Goal: Navigation & Orientation: Find specific page/section

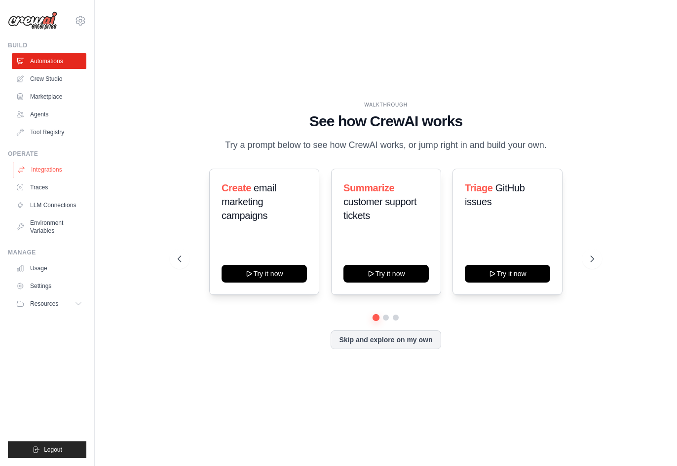
click at [52, 169] on link "Integrations" at bounding box center [50, 170] width 74 height 16
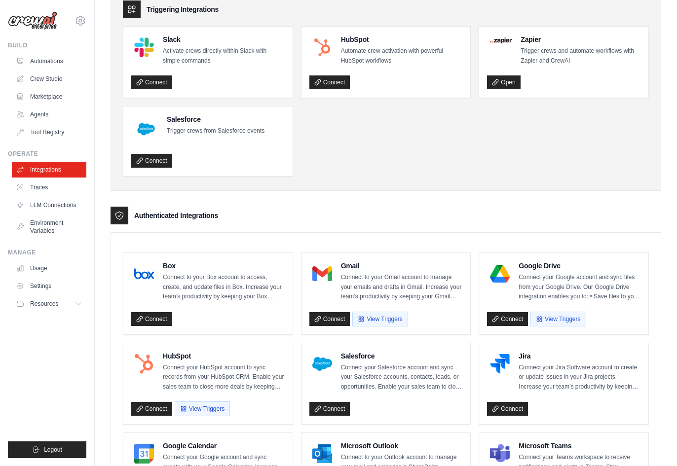
scroll to position [58, 0]
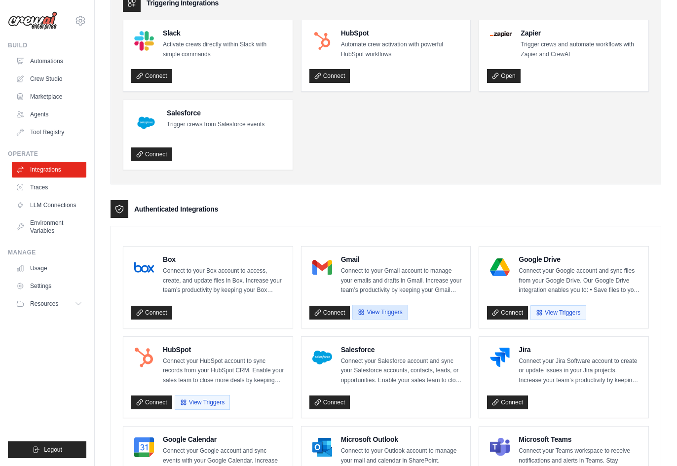
click at [394, 307] on button "View Triggers" at bounding box center [379, 312] width 55 height 15
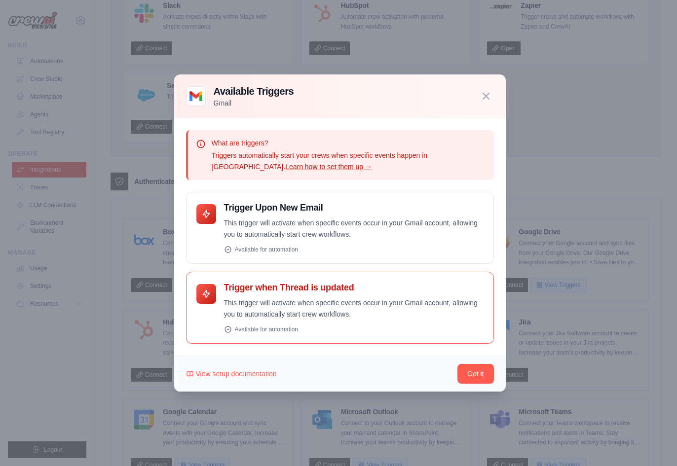
scroll to position [92, 0]
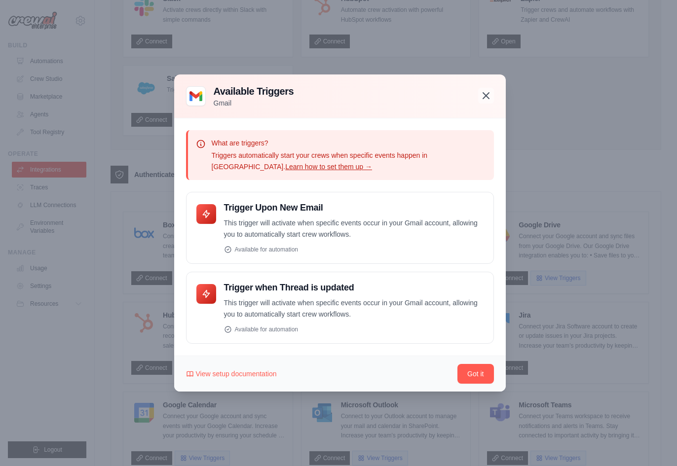
click at [485, 95] on icon "button" at bounding box center [486, 96] width 6 height 6
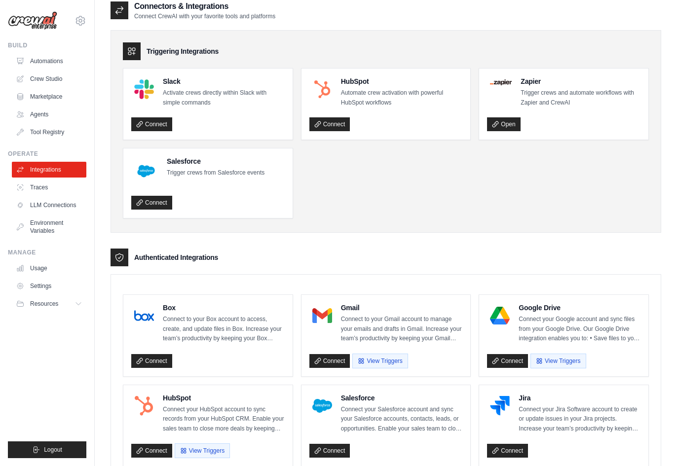
scroll to position [0, 0]
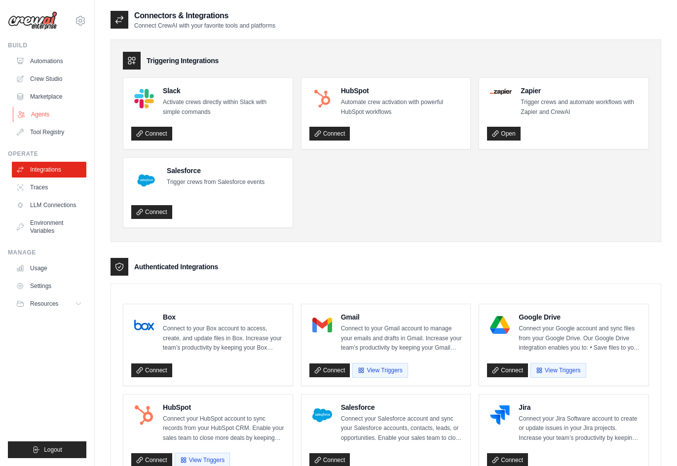
click at [32, 110] on link "Agents" at bounding box center [50, 115] width 74 height 16
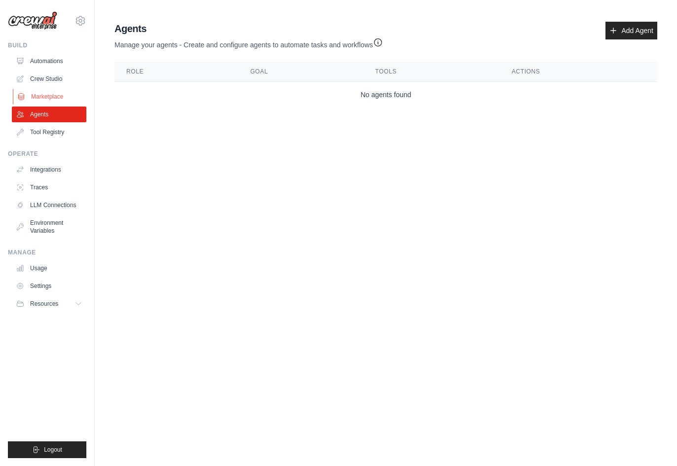
click at [36, 92] on link "Marketplace" at bounding box center [50, 97] width 74 height 16
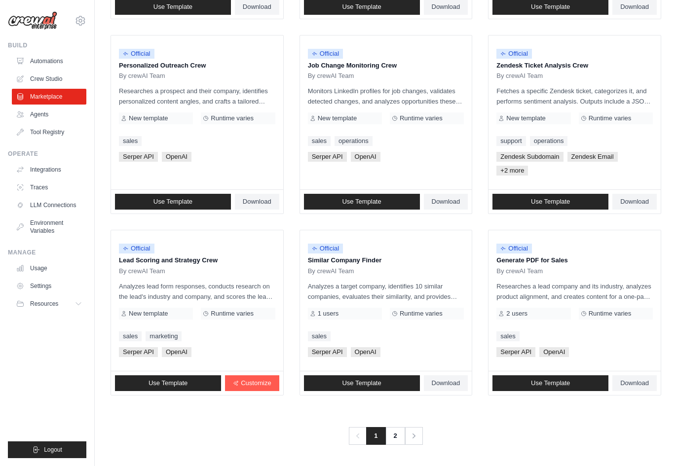
scroll to position [476, 0]
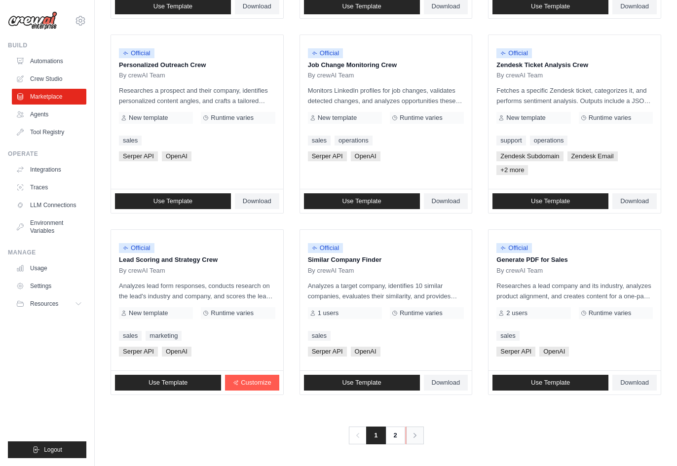
click at [410, 439] on icon "Pagination" at bounding box center [415, 436] width 10 height 10
